Goal: Transaction & Acquisition: Purchase product/service

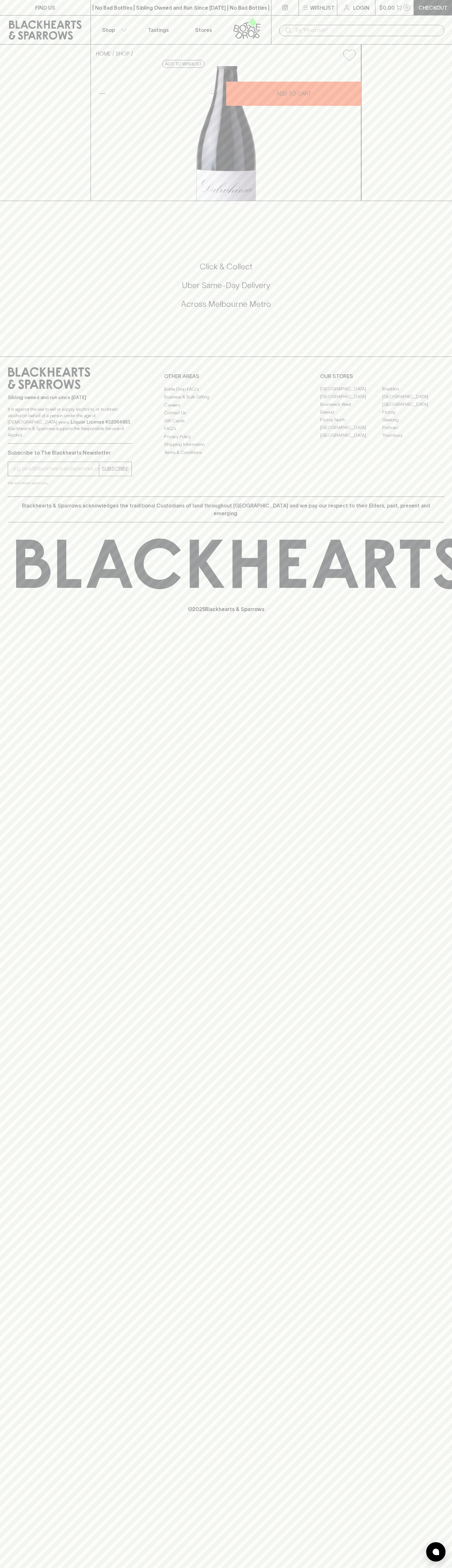
click at [325, 13] on button "Wishlist" at bounding box center [317, 7] width 38 height 15
click at [125, 1567] on html "FIND US | No Bad Bottles | Sibling Owned and Run Since 2006 | No Bad Bottles | …" at bounding box center [226, 784] width 452 height 1568
click at [24, 1416] on div at bounding box center [226, 784] width 452 height 1568
